Goal: Register for event/course

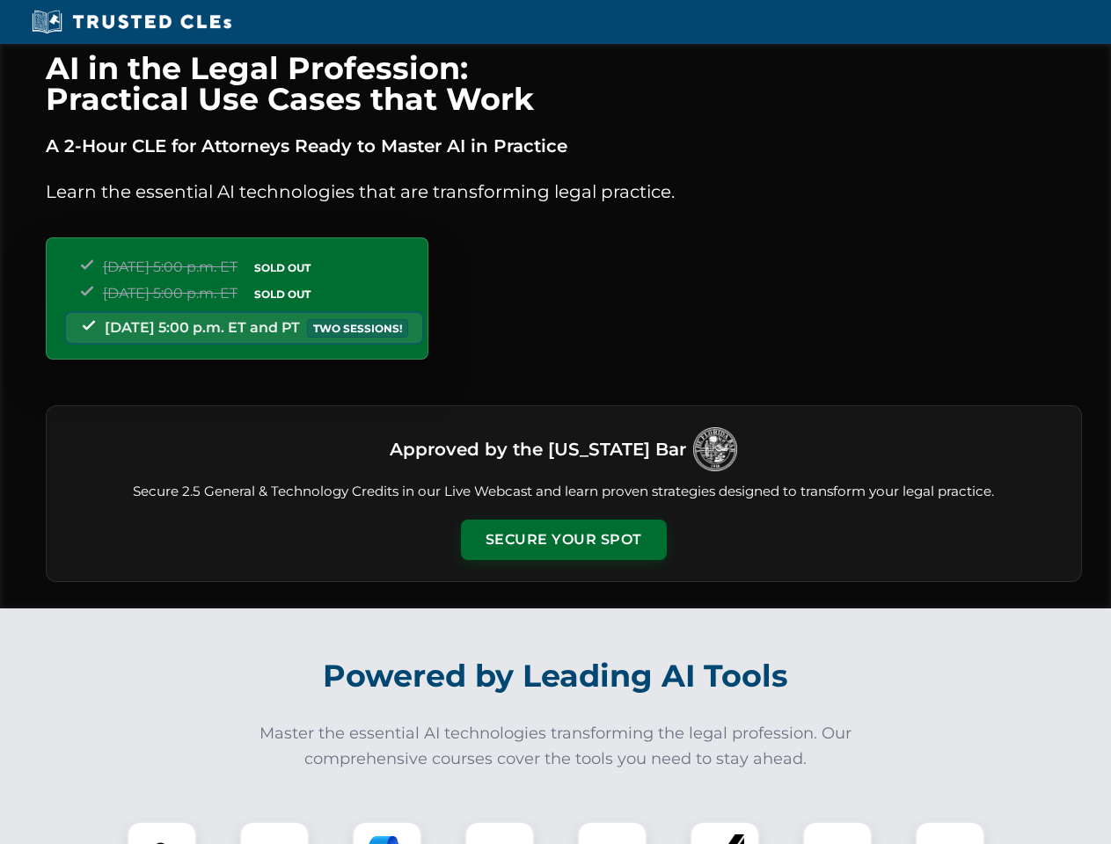
click at [563, 540] on button "Secure Your Spot" at bounding box center [564, 540] width 206 height 40
click at [162, 833] on img at bounding box center [161, 856] width 51 height 51
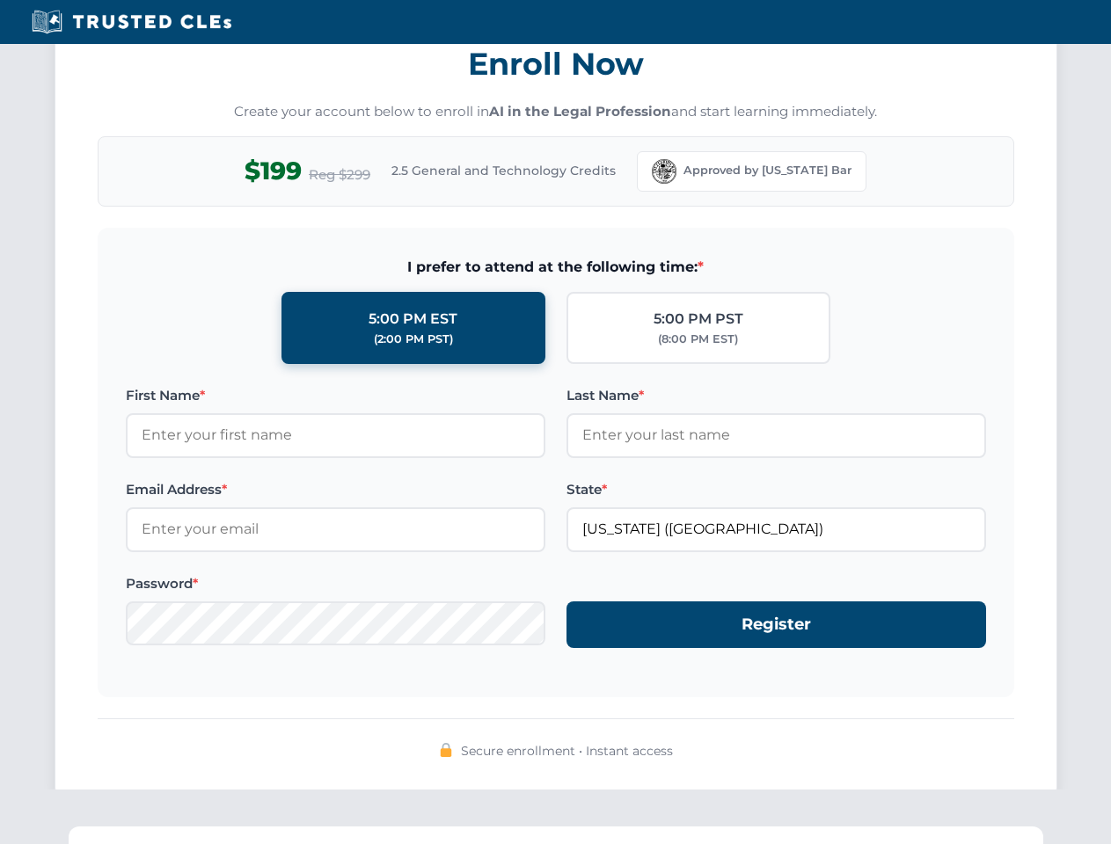
scroll to position [1727, 0]
